Goal: Information Seeking & Learning: Learn about a topic

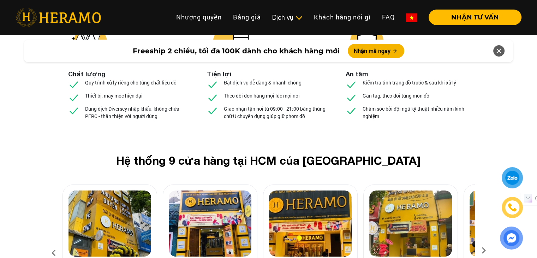
scroll to position [2612, 0]
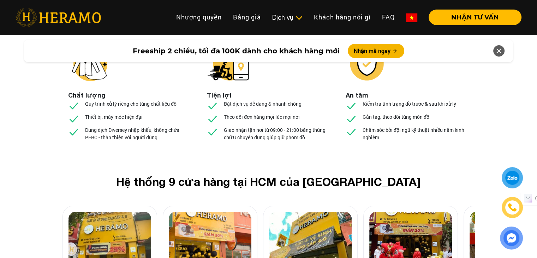
scroll to position [2647, 0]
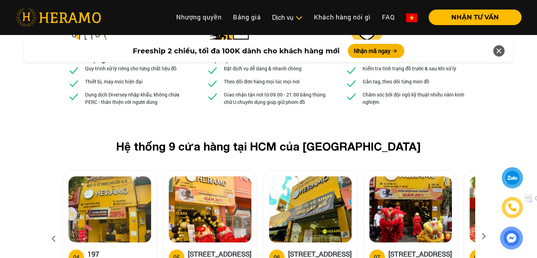
click at [481, 236] on icon at bounding box center [483, 238] width 13 height 5
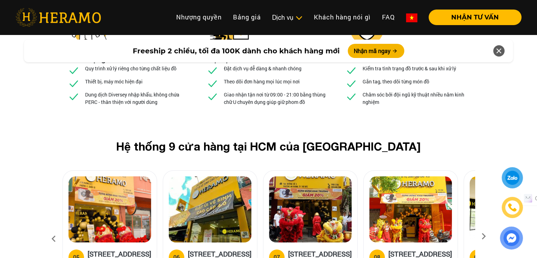
click at [481, 236] on icon at bounding box center [483, 238] width 13 height 5
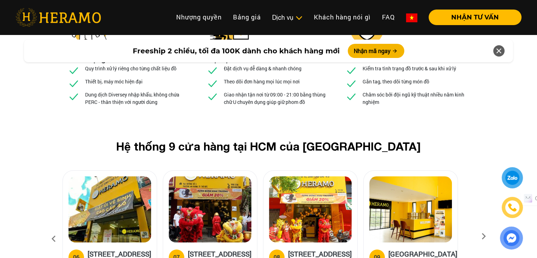
click at [481, 236] on icon at bounding box center [483, 238] width 13 height 5
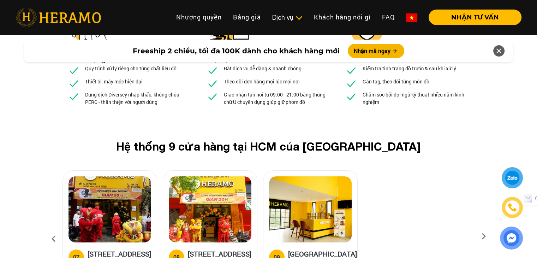
click at [481, 236] on icon at bounding box center [483, 238] width 13 height 5
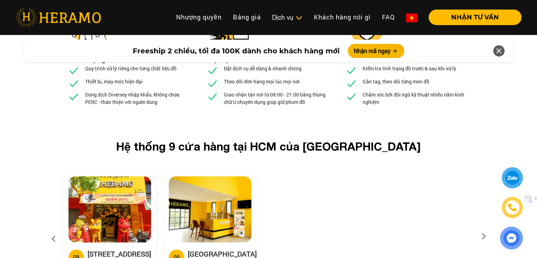
click at [481, 236] on icon at bounding box center [483, 238] width 13 height 5
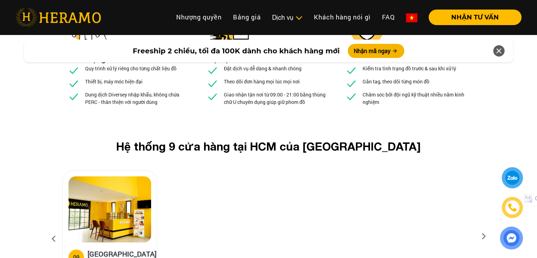
click at [481, 236] on icon at bounding box center [483, 238] width 13 height 5
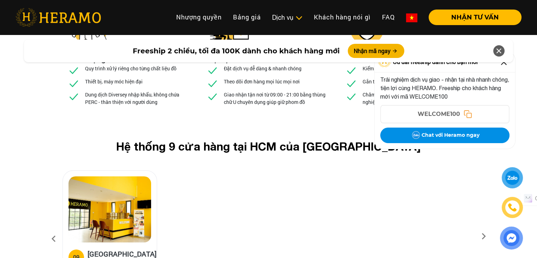
click at [483, 236] on icon at bounding box center [483, 238] width 13 height 5
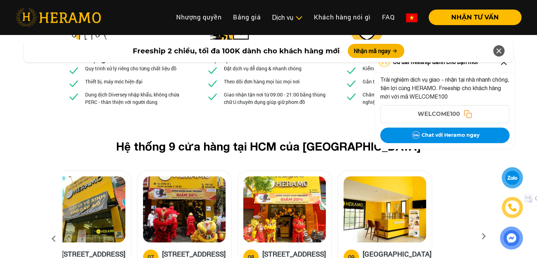
drag, startPoint x: 110, startPoint y: 153, endPoint x: 460, endPoint y: 153, distance: 349.4
click at [426, 176] on img at bounding box center [384, 209] width 83 height 66
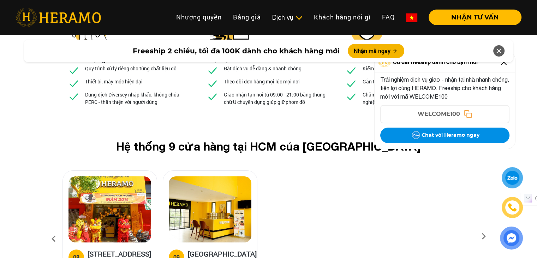
click at [55, 229] on icon at bounding box center [53, 238] width 13 height 19
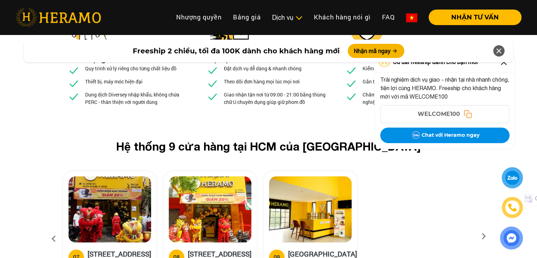
click at [54, 229] on icon at bounding box center [53, 238] width 13 height 19
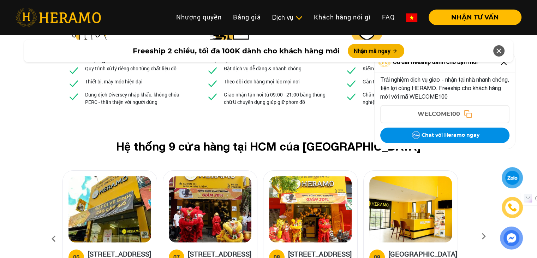
click at [203, 176] on img at bounding box center [210, 209] width 83 height 66
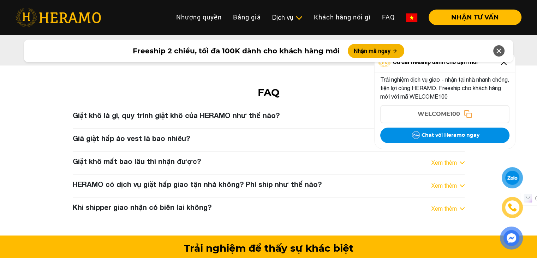
scroll to position [3635, 0]
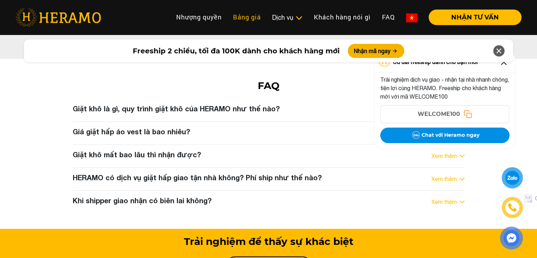
click at [252, 16] on link "Bảng giá" at bounding box center [246, 17] width 39 height 15
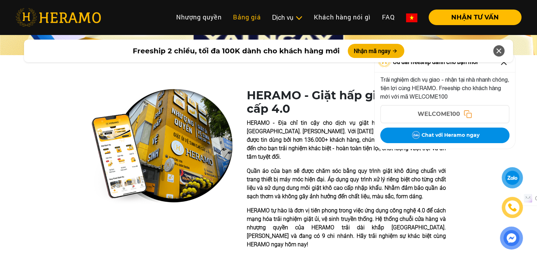
scroll to position [207, 0]
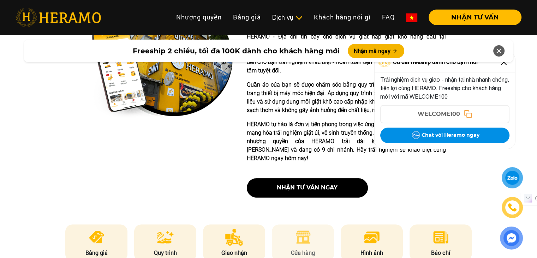
click at [302, 228] on li "Cửa hàng" at bounding box center [303, 242] width 62 height 37
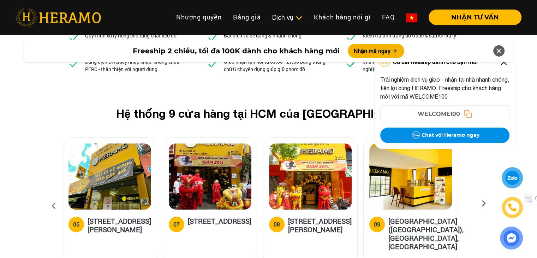
click at [53, 196] on icon at bounding box center [53, 205] width 13 height 19
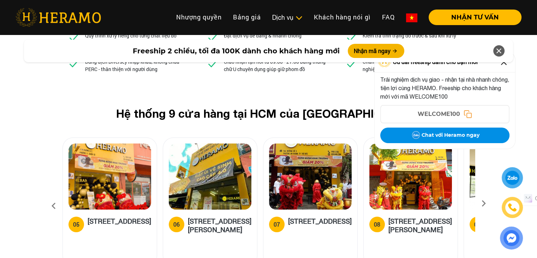
click at [53, 196] on icon at bounding box center [53, 205] width 13 height 19
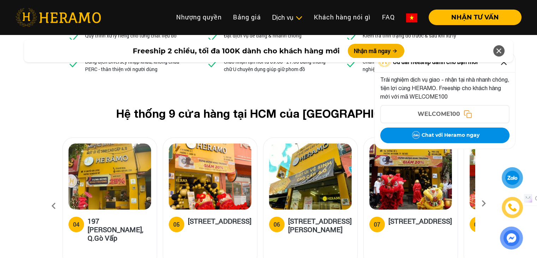
click at [53, 196] on icon at bounding box center [53, 205] width 13 height 19
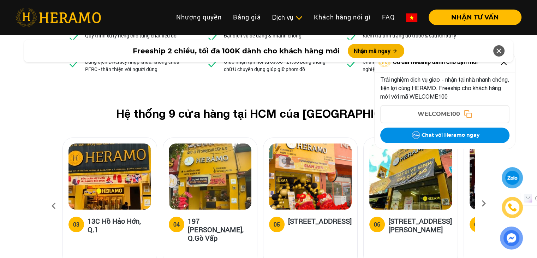
click at [53, 196] on icon at bounding box center [53, 205] width 13 height 19
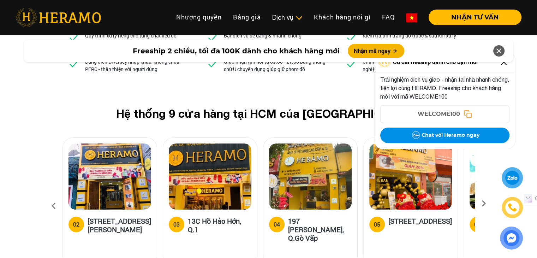
click at [53, 196] on icon at bounding box center [53, 205] width 13 height 19
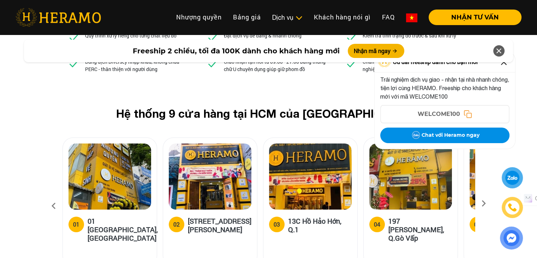
click at [53, 196] on icon at bounding box center [53, 205] width 13 height 19
